Goal: Information Seeking & Learning: Learn about a topic

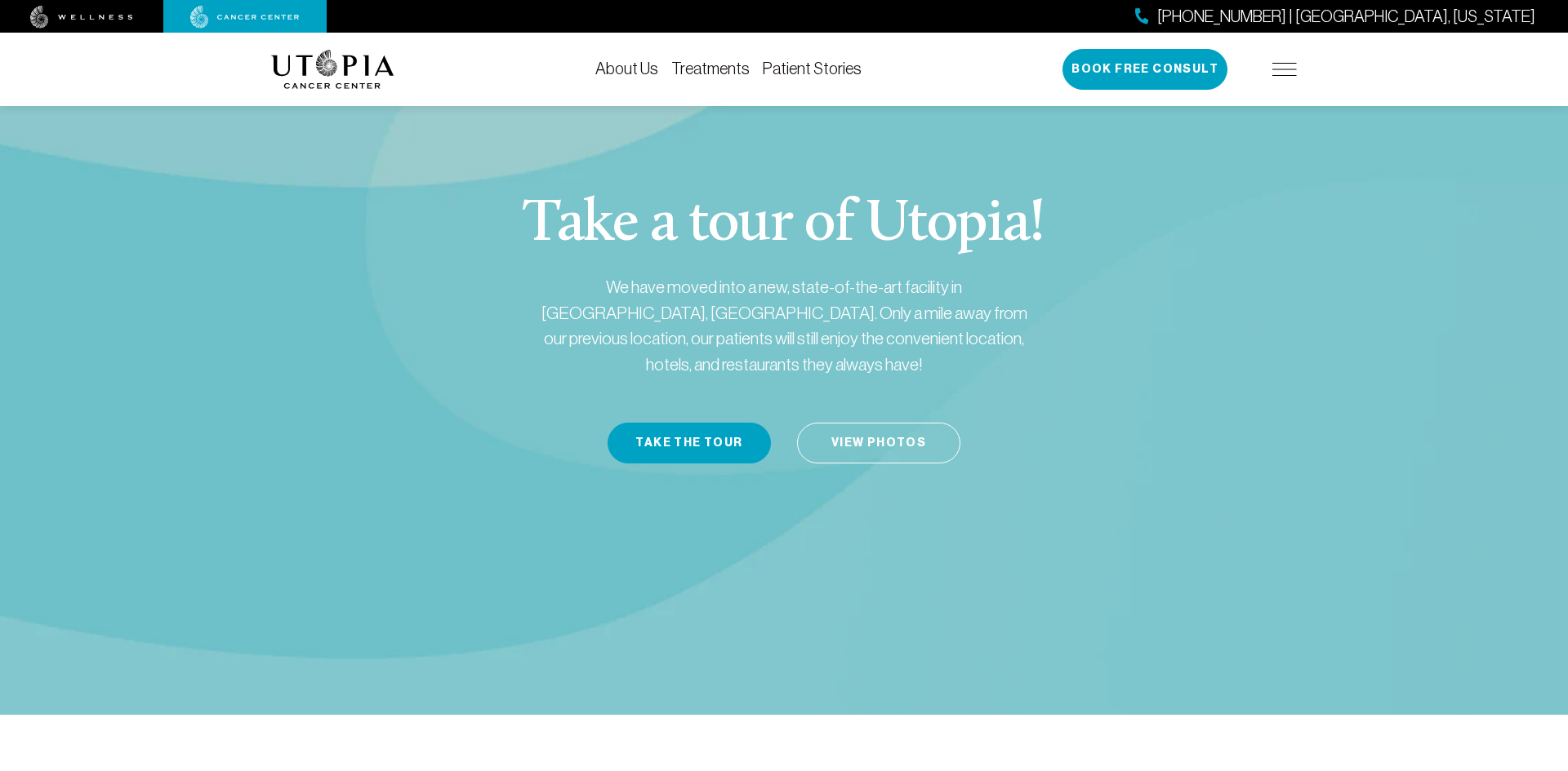
click at [715, 62] on link "Treatments" at bounding box center [711, 69] width 79 height 18
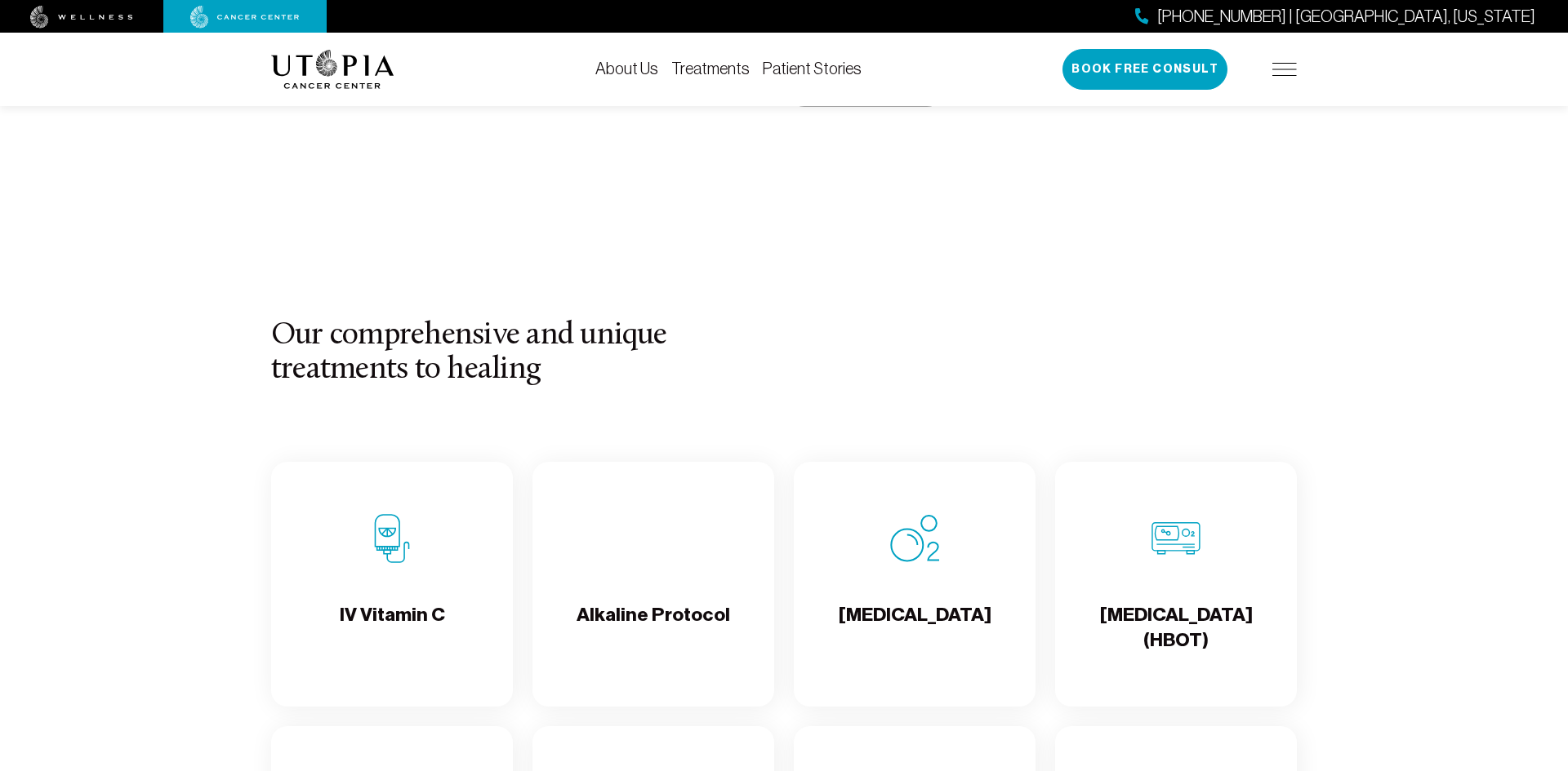
scroll to position [1788, 0]
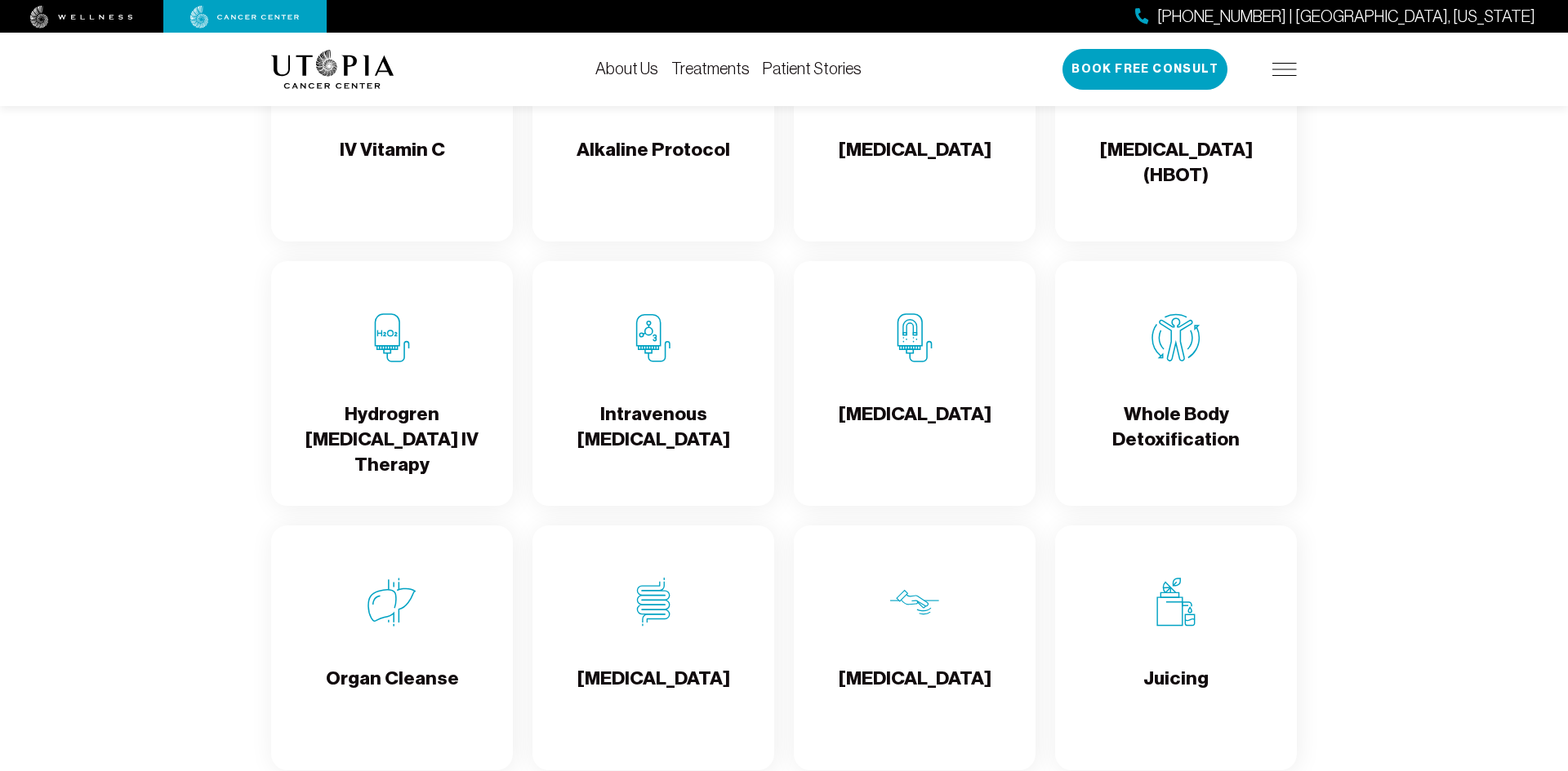
click at [359, 170] on h4 "IV Vitamin C" at bounding box center [392, 163] width 106 height 53
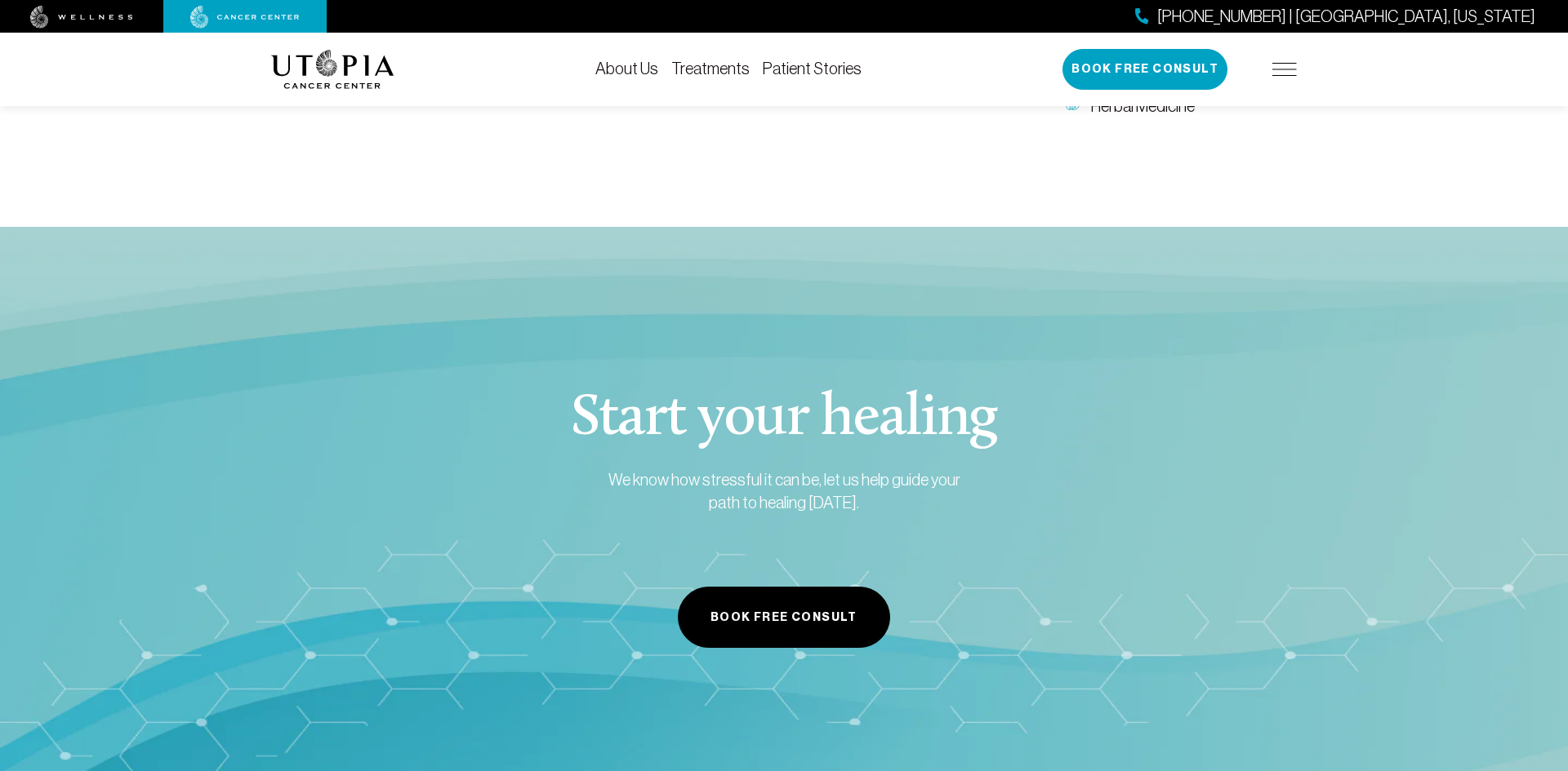
scroll to position [5873, 0]
